Goal: Information Seeking & Learning: Learn about a topic

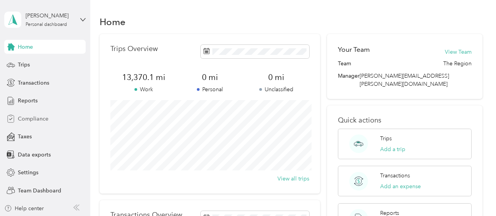
scroll to position [1, 0]
click at [36, 189] on span "Team Dashboard" at bounding box center [39, 191] width 43 height 8
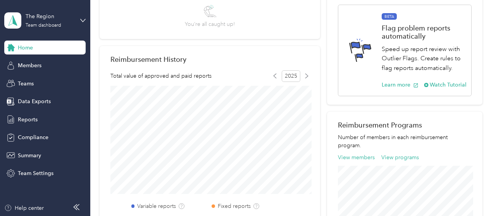
scroll to position [394, 0]
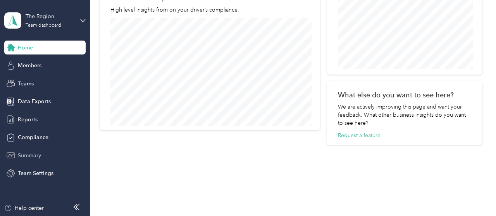
click at [43, 156] on div "Summary" at bounding box center [44, 156] width 81 height 14
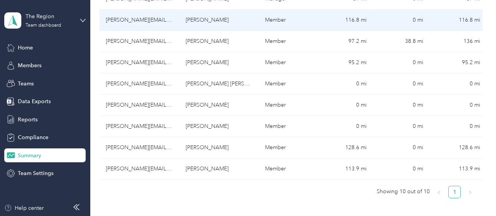
scroll to position [195, 0]
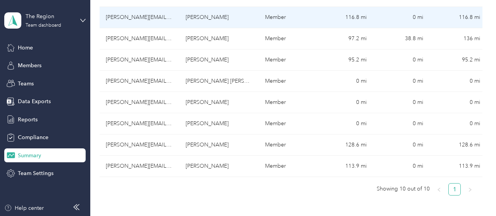
click at [119, 15] on td "[PERSON_NAME][EMAIL_ADDRESS][PERSON_NAME][DOMAIN_NAME]" at bounding box center [139, 17] width 79 height 21
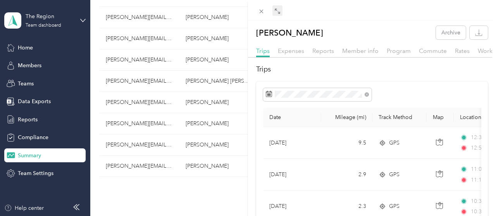
click at [276, 12] on icon at bounding box center [277, 11] width 6 height 6
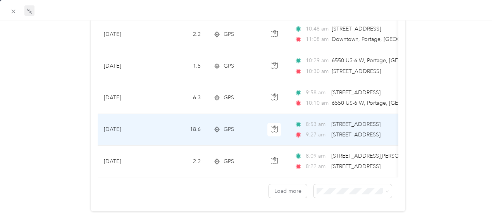
scroll to position [761, 0]
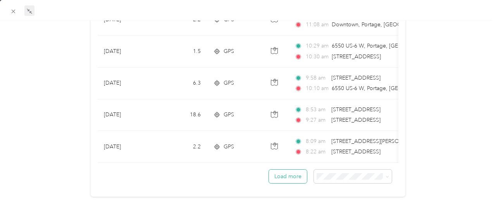
click at [296, 174] on button "Load more" at bounding box center [288, 177] width 38 height 14
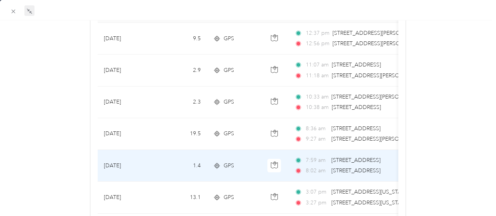
scroll to position [102, 0]
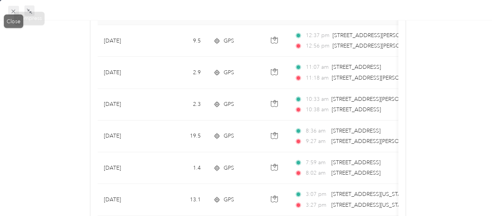
click at [14, 10] on icon at bounding box center [14, 12] width 4 height 4
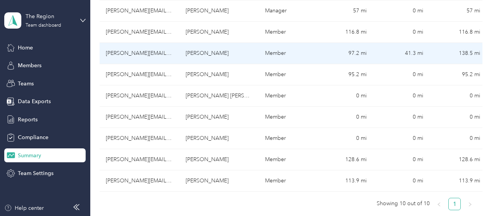
scroll to position [195, 0]
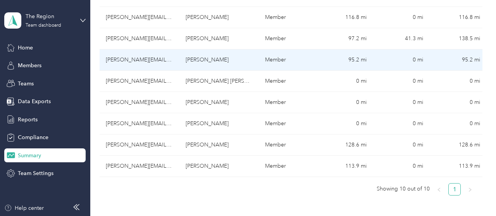
click at [115, 63] on td "[PERSON_NAME][EMAIL_ADDRESS][DOMAIN_NAME]" at bounding box center [139, 60] width 79 height 21
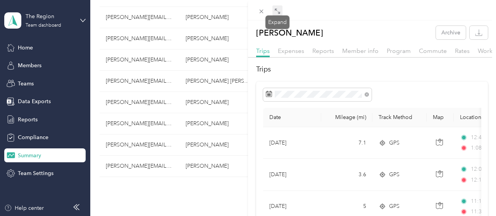
click at [273, 13] on span at bounding box center [277, 10] width 10 height 11
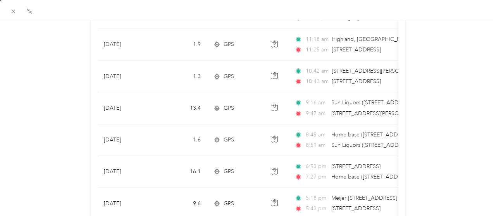
scroll to position [761, 0]
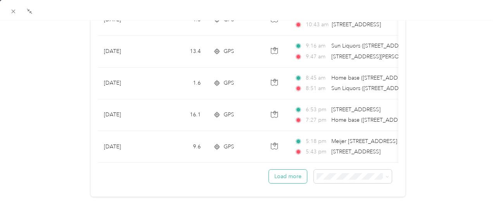
click at [283, 179] on button "Load more" at bounding box center [288, 177] width 38 height 14
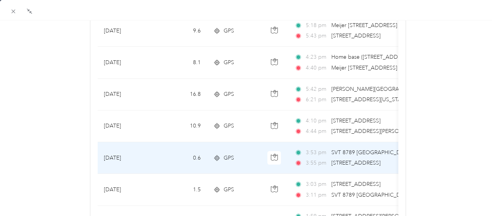
scroll to position [838, 0]
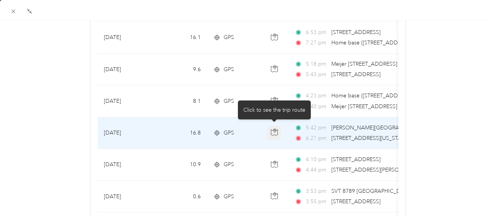
click at [278, 129] on button "button" at bounding box center [274, 133] width 14 height 14
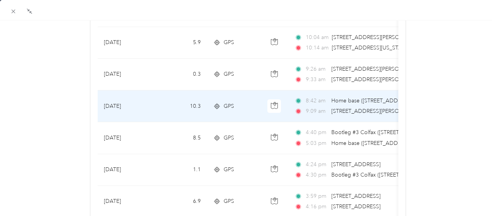
scroll to position [296, 0]
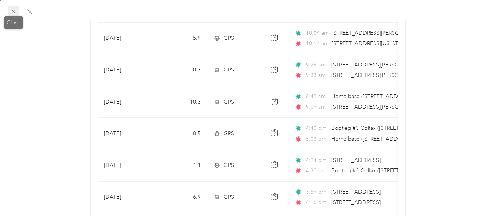
click at [11, 11] on icon at bounding box center [13, 11] width 7 height 7
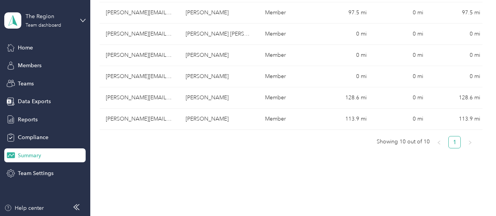
scroll to position [292, 0]
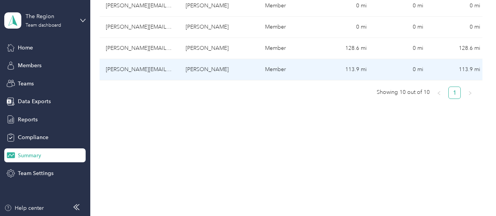
click at [117, 72] on td "[PERSON_NAME][EMAIL_ADDRESS][DOMAIN_NAME]" at bounding box center [139, 69] width 79 height 21
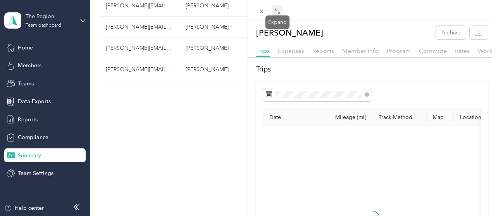
click at [275, 11] on icon at bounding box center [276, 10] width 2 height 2
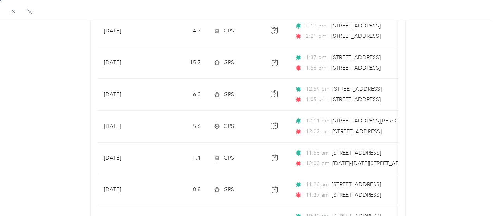
scroll to position [761, 0]
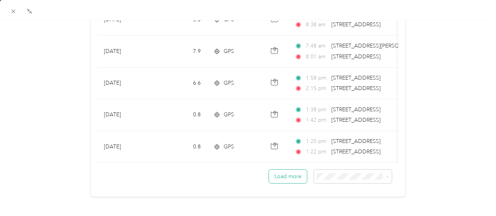
click at [281, 173] on button "Load more" at bounding box center [288, 177] width 38 height 14
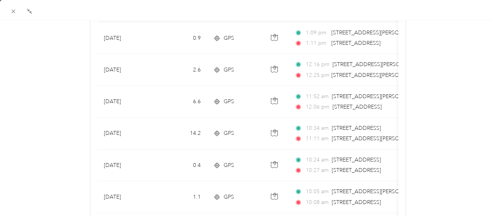
scroll to position [64, 0]
